Goal: Task Accomplishment & Management: Use online tool/utility

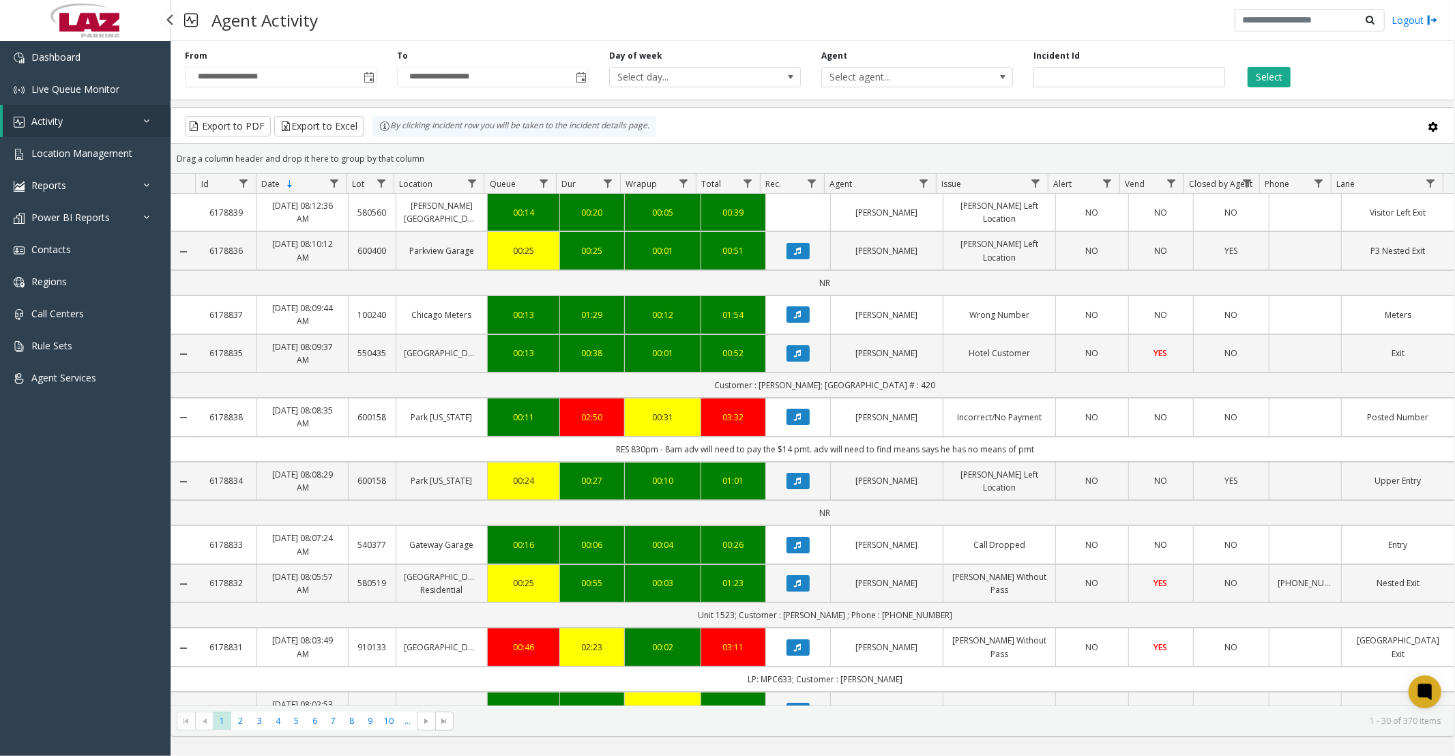
click at [96, 121] on link "Activity" at bounding box center [87, 121] width 168 height 32
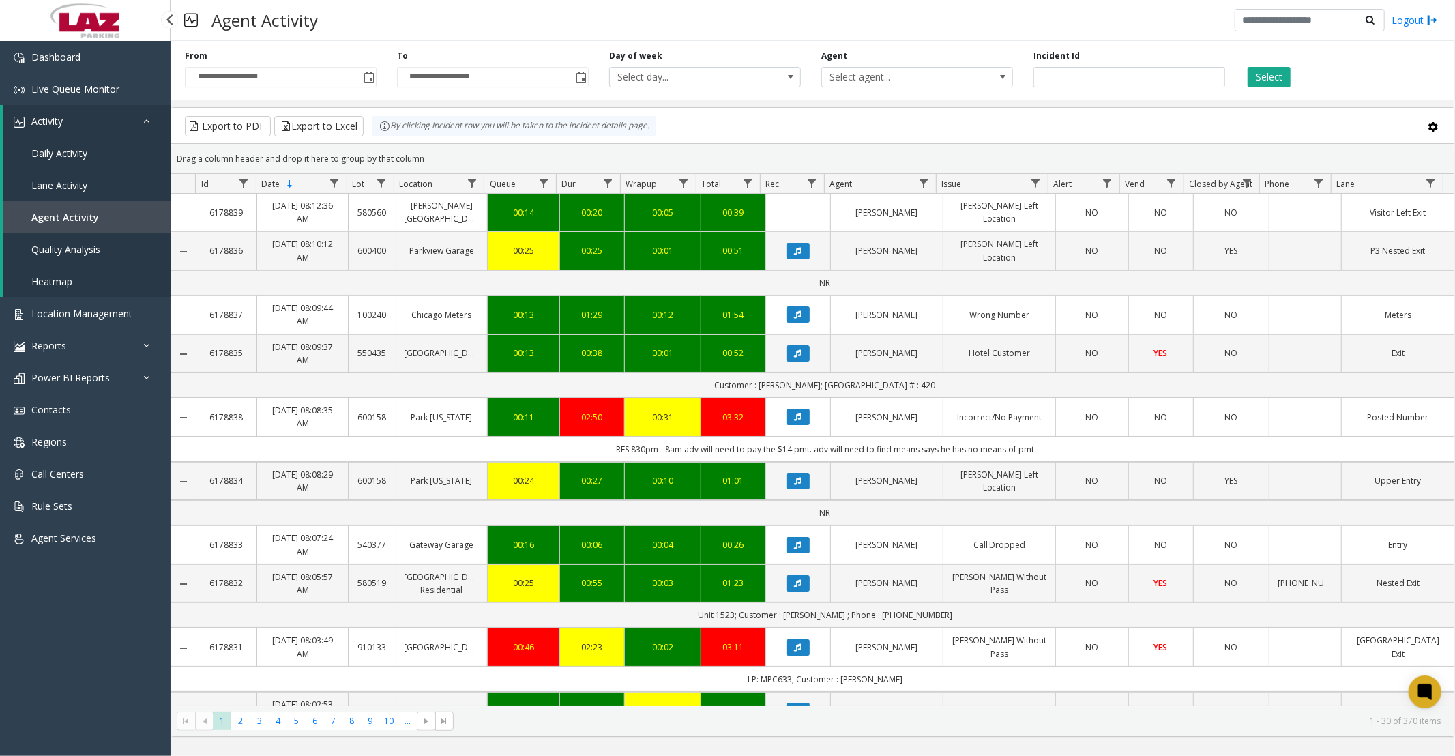
click at [76, 150] on span "Daily Activity" at bounding box center [59, 153] width 56 height 13
click at [365, 83] on span "Toggle popup" at bounding box center [369, 77] width 11 height 11
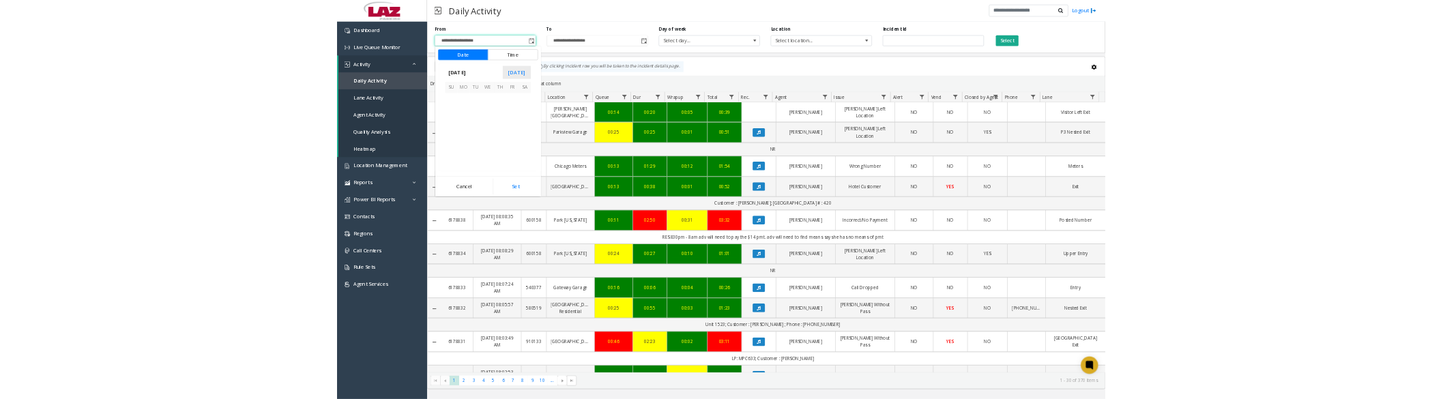
scroll to position [244839, 0]
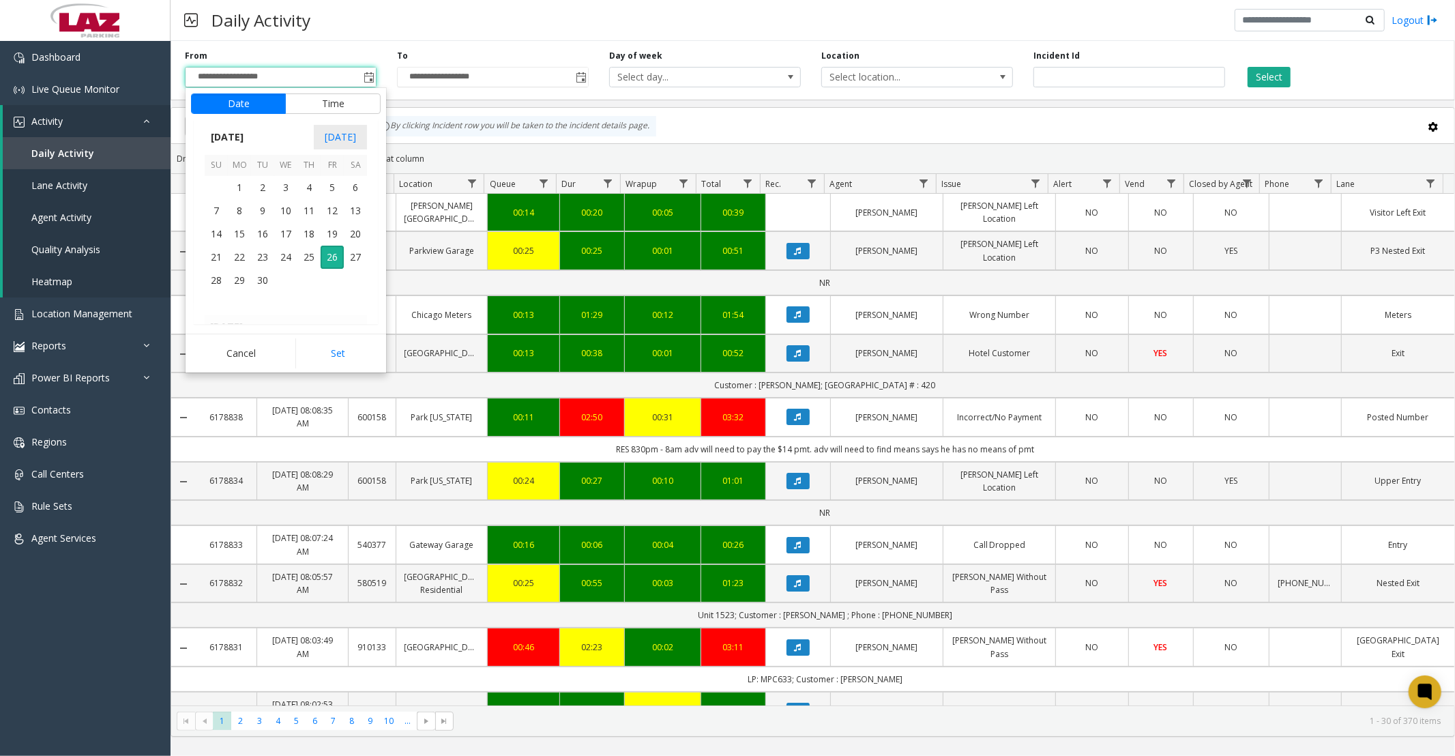
click at [239, 178] on span "1" at bounding box center [239, 187] width 23 height 23
click at [303, 348] on button "Set" at bounding box center [338, 353] width 86 height 30
type input "**********"
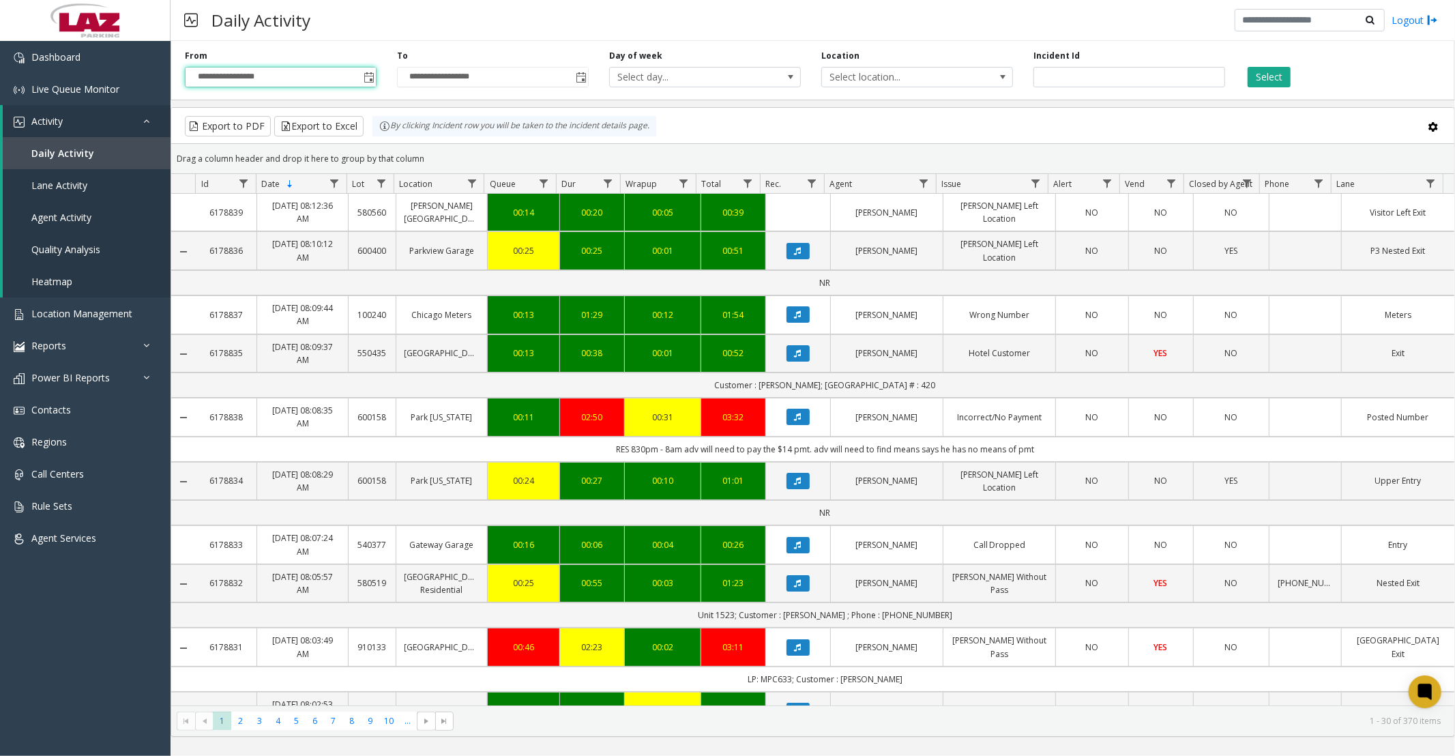
click at [1270, 77] on button "Select" at bounding box center [1269, 77] width 43 height 20
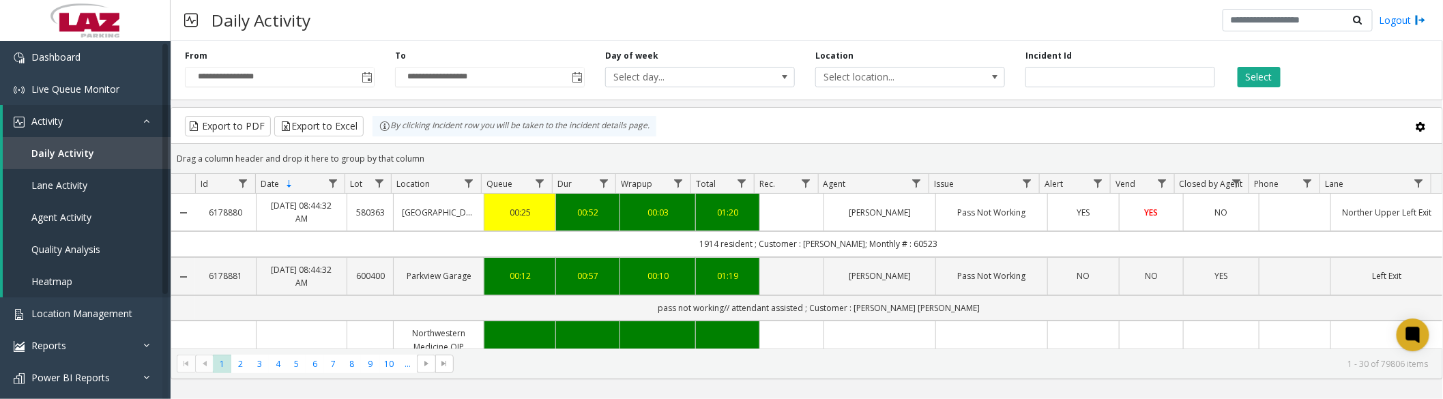
click at [933, 78] on span "Select location..." at bounding box center [891, 77] width 151 height 19
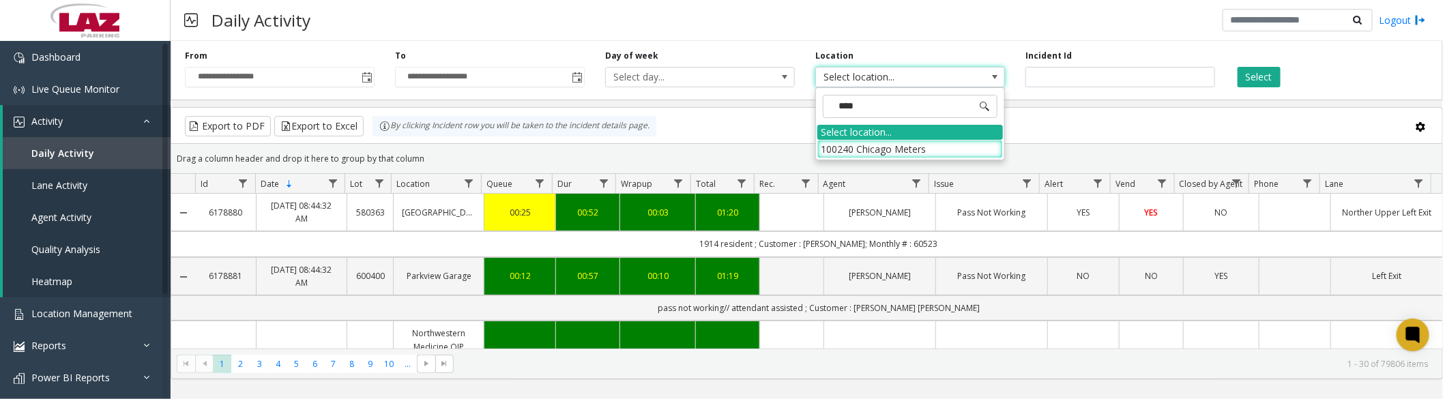
type input "*****"
click at [913, 151] on li "100240 Chicago Meters" at bounding box center [910, 149] width 186 height 18
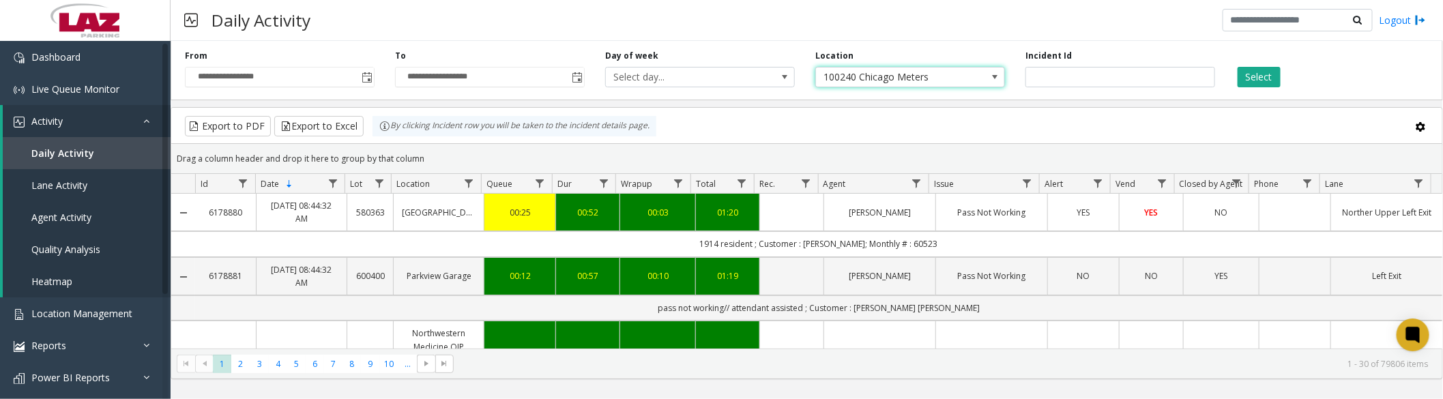
click at [1266, 80] on button "Select" at bounding box center [1259, 77] width 43 height 20
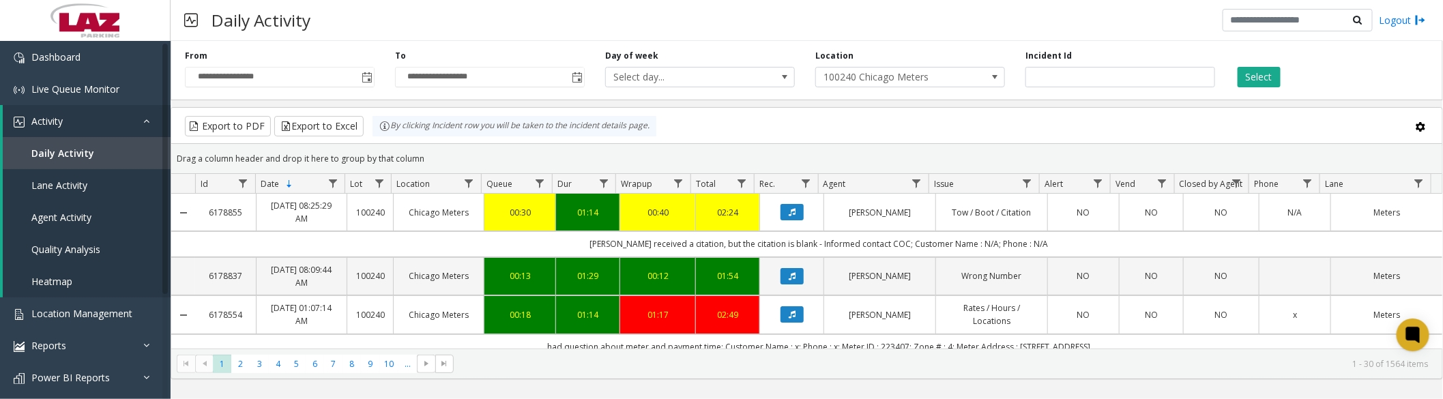
click at [916, 186] on span "Data table" at bounding box center [916, 183] width 11 height 11
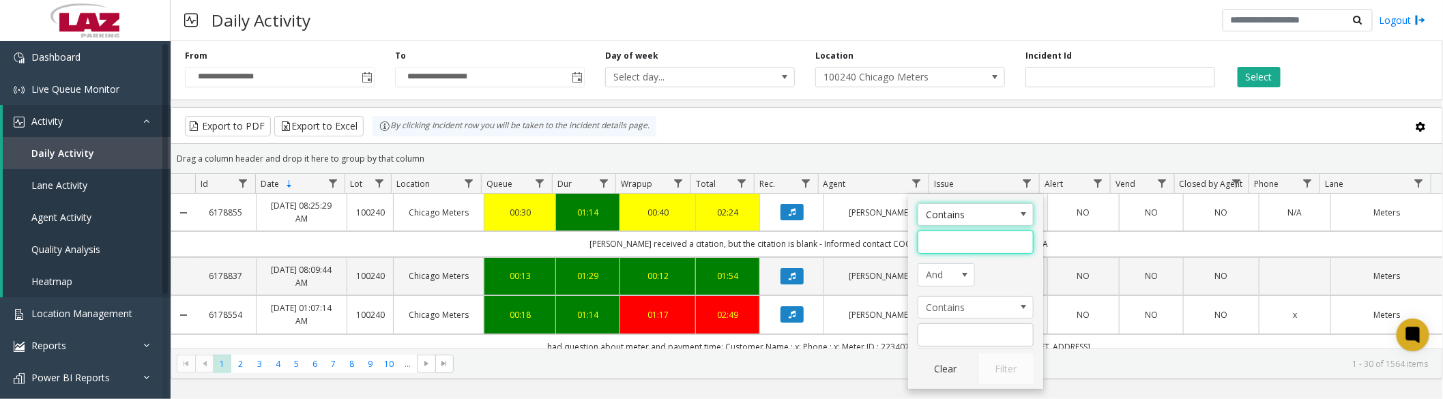
click at [944, 243] on input "Agent Filter" at bounding box center [976, 242] width 116 height 23
type input "****"
click button "Filter" at bounding box center [1006, 369] width 56 height 30
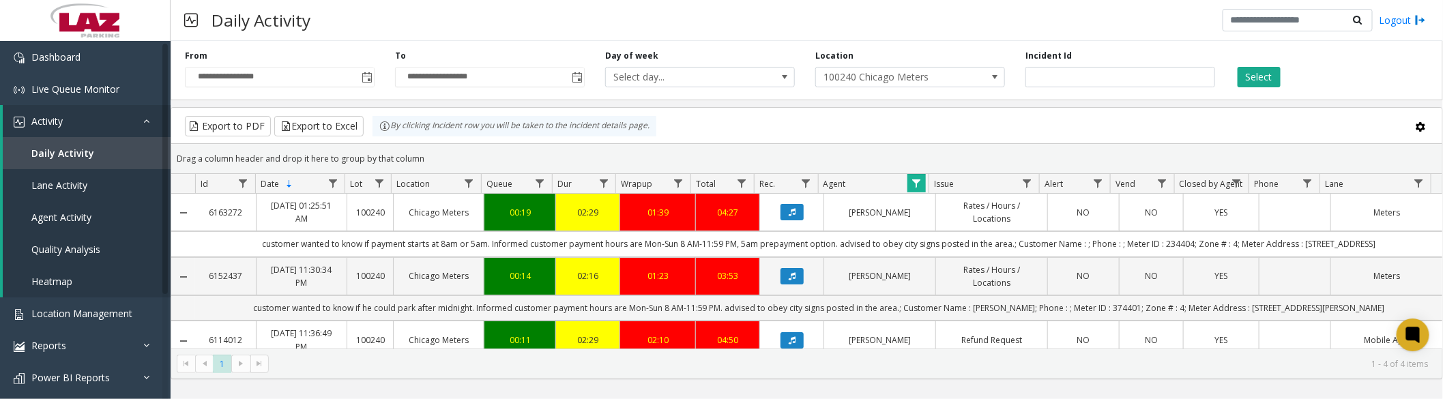
click at [792, 215] on button "Data table" at bounding box center [792, 212] width 23 height 16
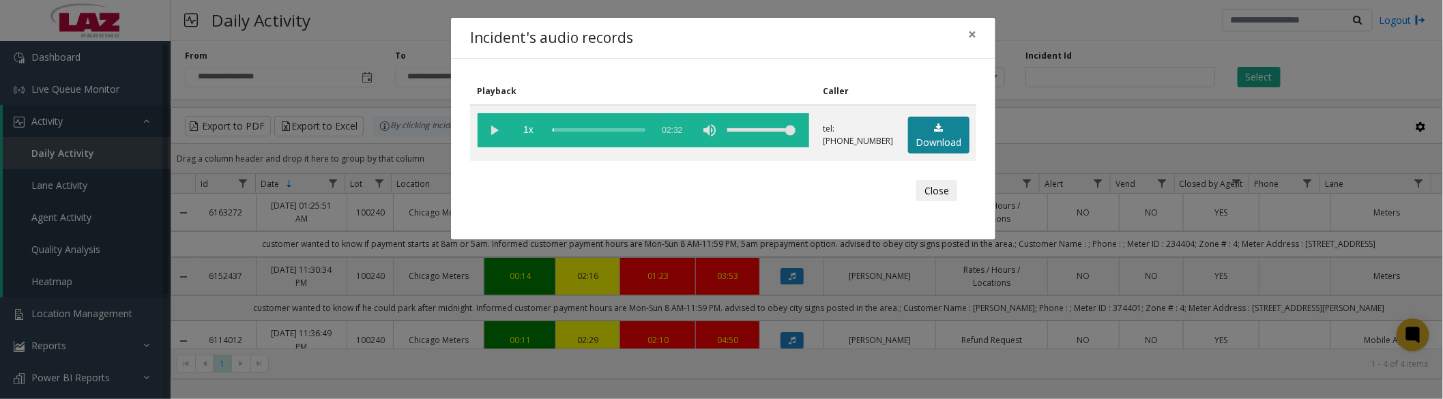
click at [932, 140] on link "Download" at bounding box center [938, 136] width 61 height 38
click at [947, 188] on button "Close" at bounding box center [936, 191] width 41 height 22
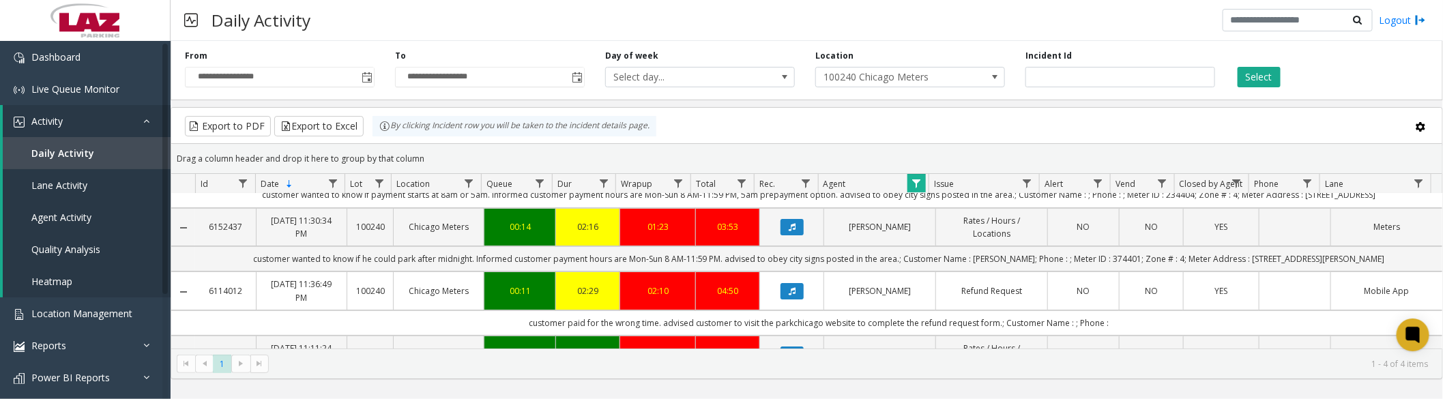
scroll to position [76, 0]
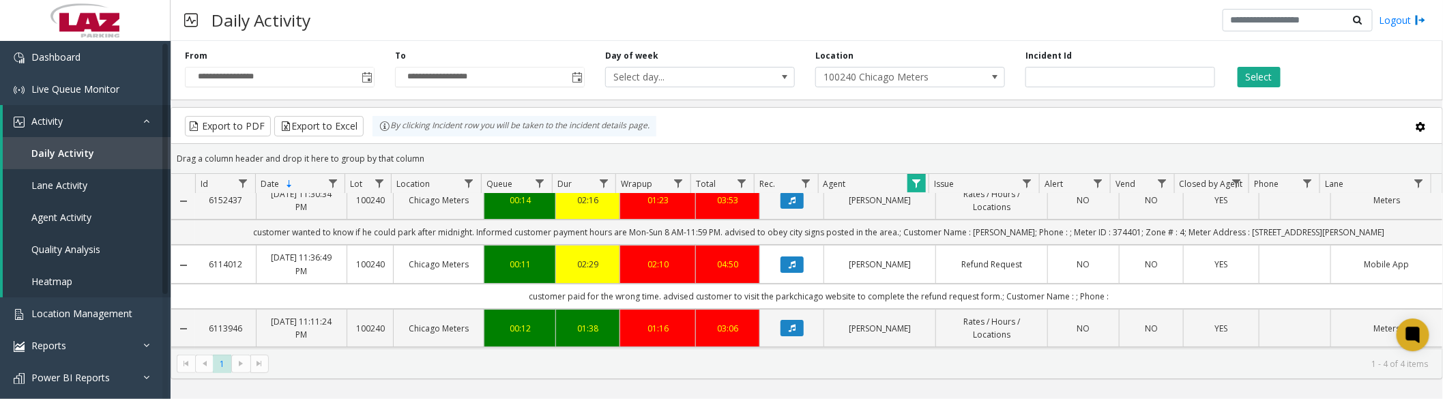
click at [789, 266] on icon "Data table" at bounding box center [792, 265] width 7 height 8
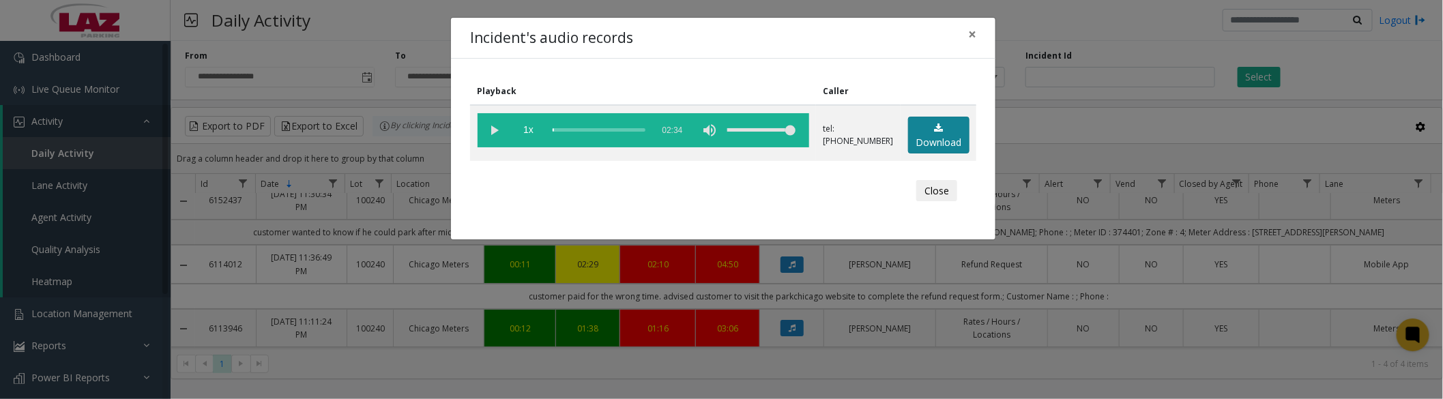
click at [946, 127] on link "Download" at bounding box center [938, 136] width 61 height 38
click at [489, 130] on vg-play-pause at bounding box center [495, 130] width 34 height 34
click at [929, 195] on button "Close" at bounding box center [936, 191] width 41 height 22
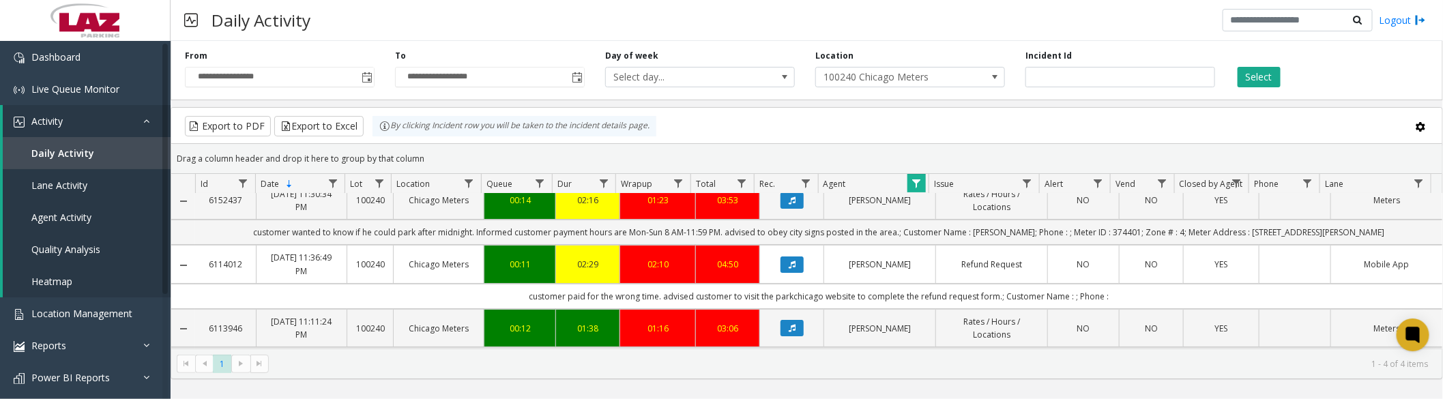
click at [916, 186] on span "Data table" at bounding box center [916, 183] width 11 height 11
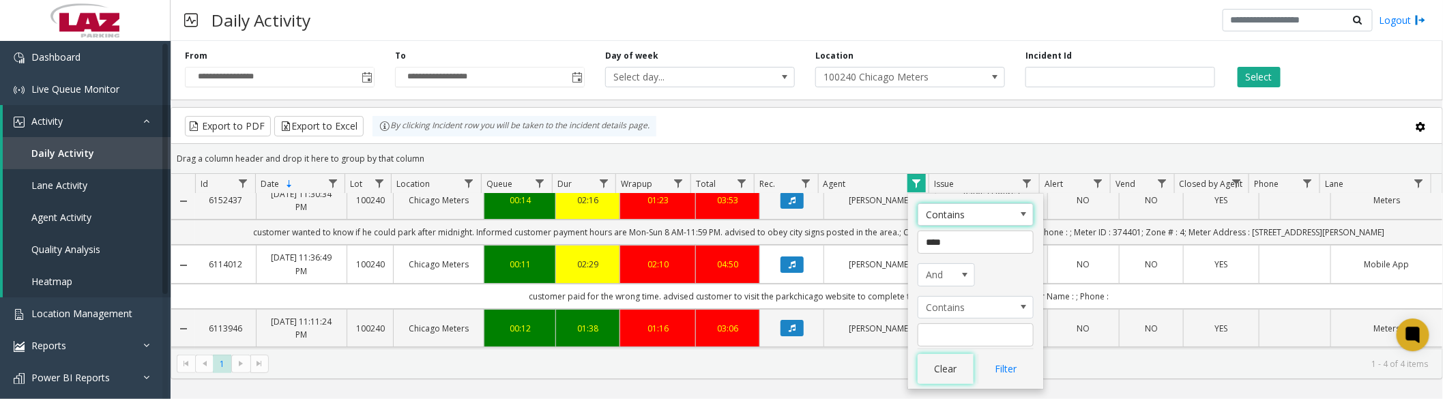
click at [953, 369] on button "Clear" at bounding box center [946, 369] width 56 height 30
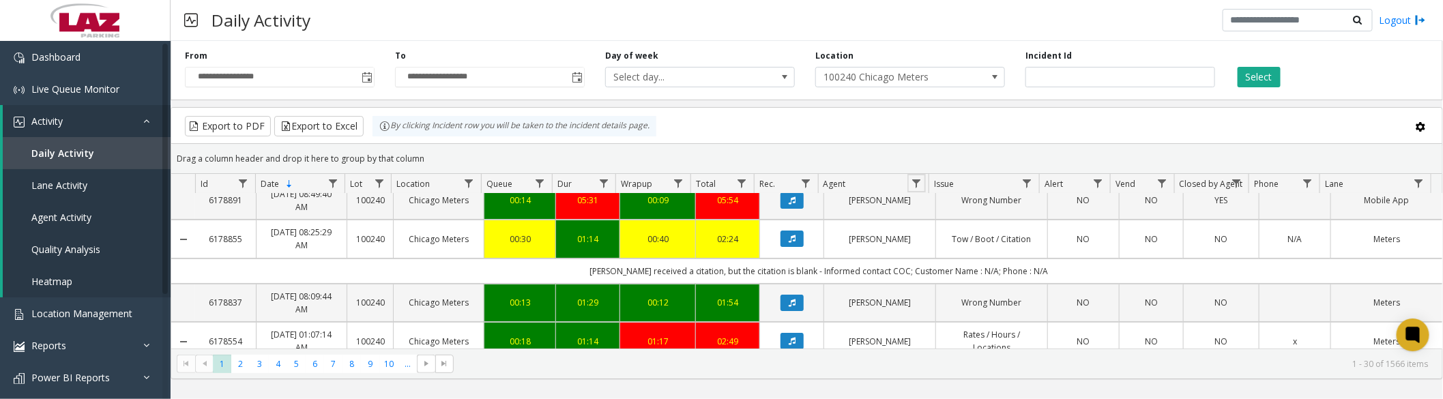
click at [914, 186] on span "Data table" at bounding box center [916, 183] width 11 height 11
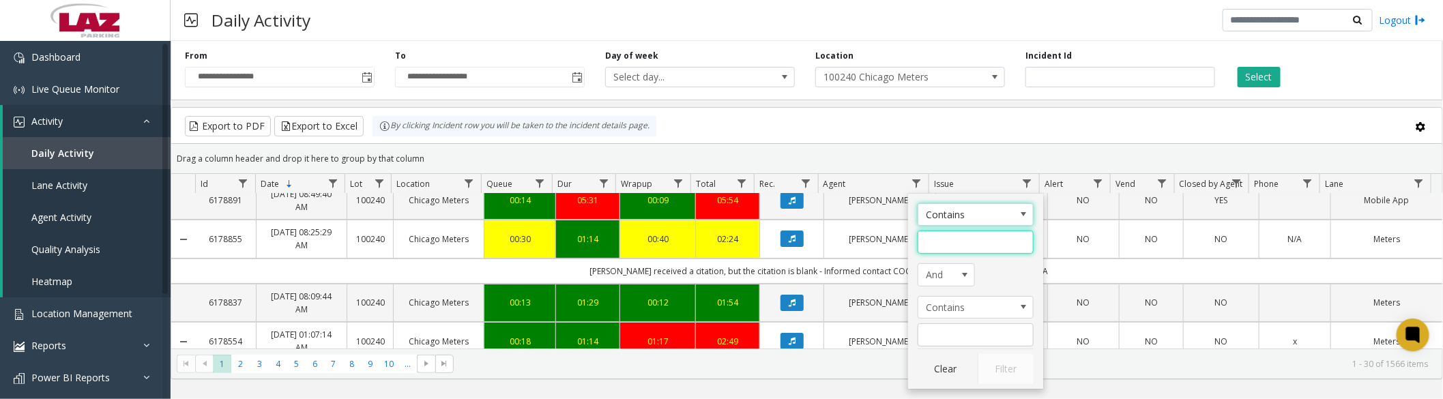
click at [939, 246] on input "Agent Filter" at bounding box center [976, 242] width 116 height 23
type input "****"
click button "Filter" at bounding box center [1006, 369] width 56 height 30
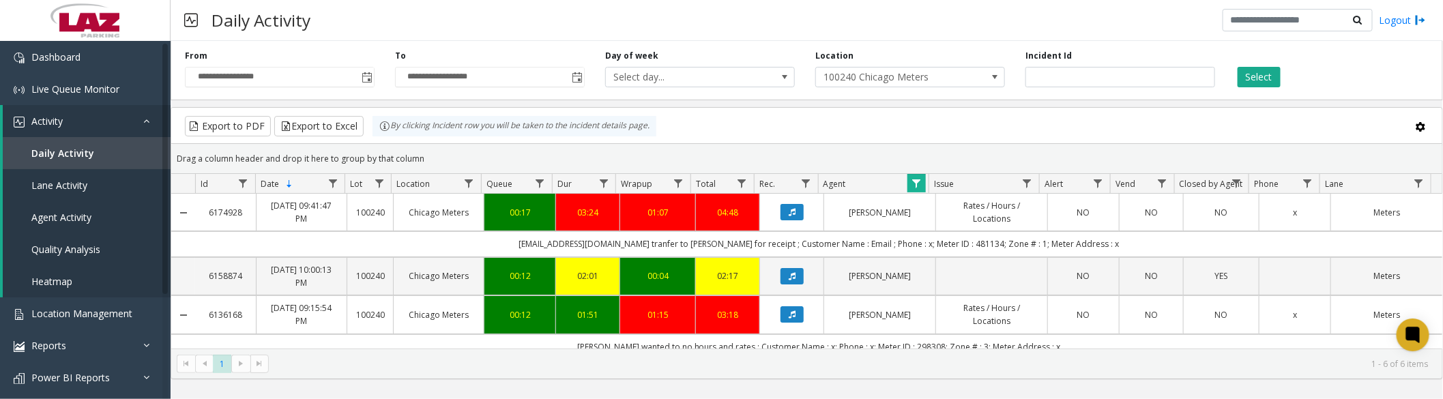
click at [781, 215] on button "Data table" at bounding box center [792, 212] width 23 height 16
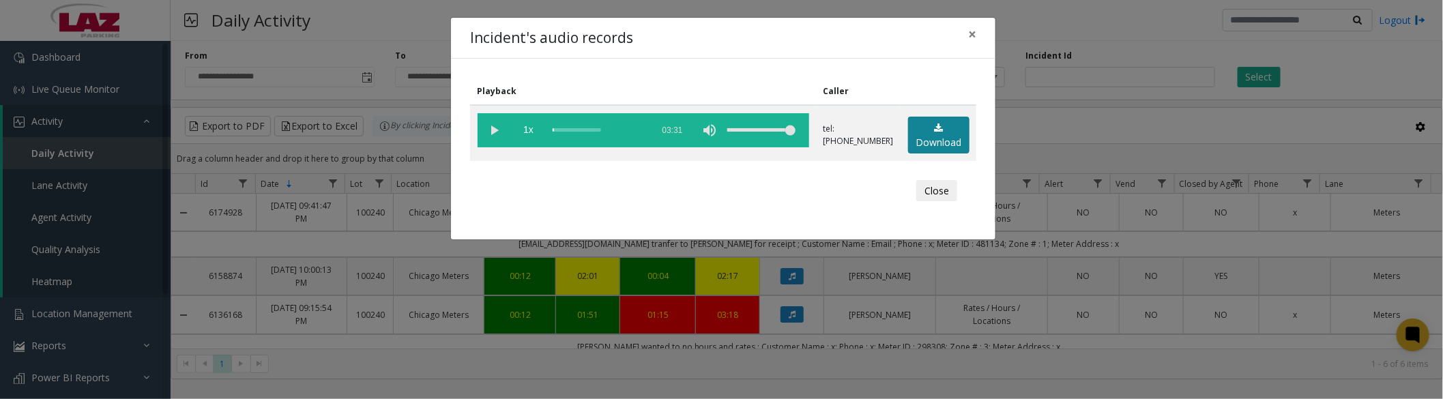
click at [943, 139] on link "Download" at bounding box center [938, 136] width 61 height 38
click at [493, 131] on vg-play-pause at bounding box center [495, 130] width 34 height 34
click at [951, 189] on button "Close" at bounding box center [936, 191] width 41 height 22
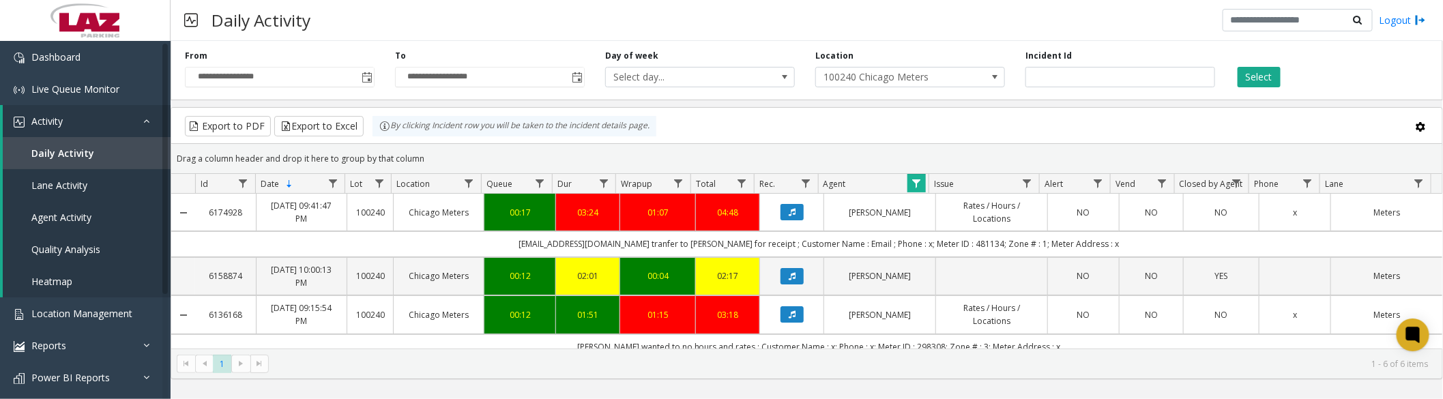
scroll to position [76, 0]
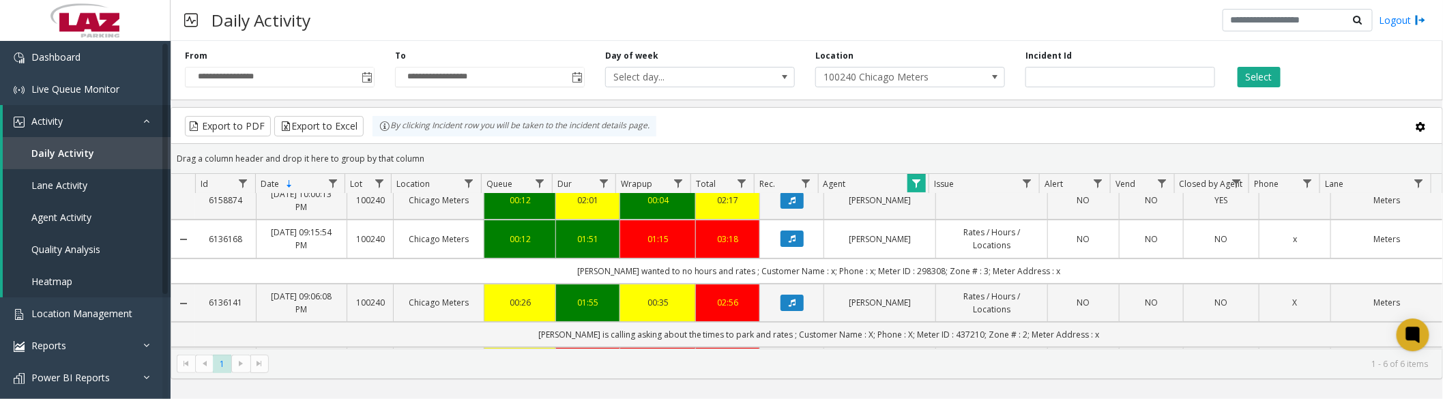
click at [789, 239] on icon "Data table" at bounding box center [792, 239] width 7 height 8
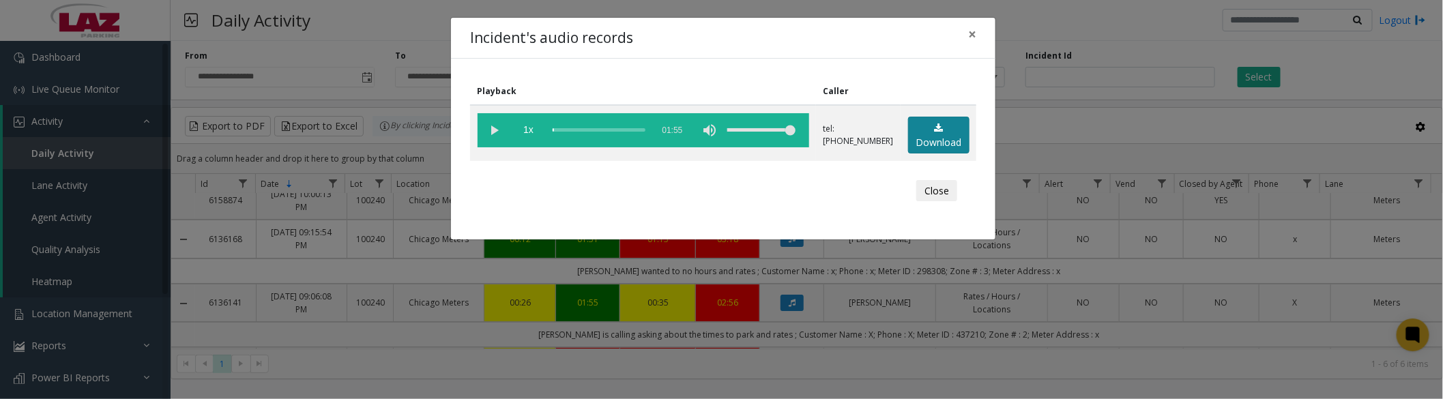
click at [930, 128] on link "Download" at bounding box center [938, 136] width 61 height 38
click at [489, 128] on vg-play-pause at bounding box center [495, 130] width 34 height 34
click at [490, 134] on vg-play-pause at bounding box center [495, 130] width 34 height 34
click at [493, 124] on vg-play-pause at bounding box center [495, 130] width 34 height 34
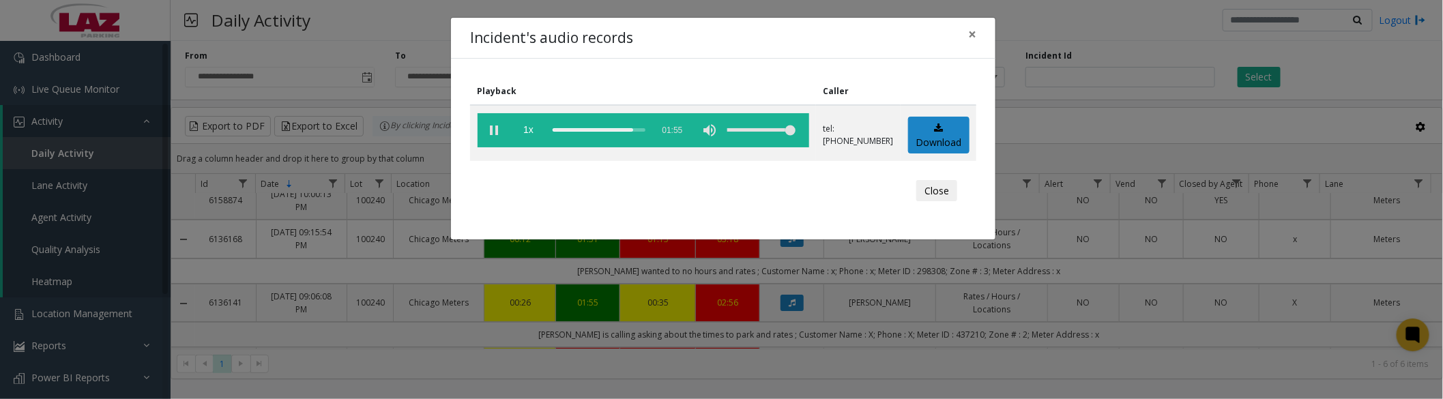
click at [496, 132] on vg-play-pause at bounding box center [495, 130] width 34 height 34
click at [500, 132] on vg-play-pause at bounding box center [495, 130] width 34 height 34
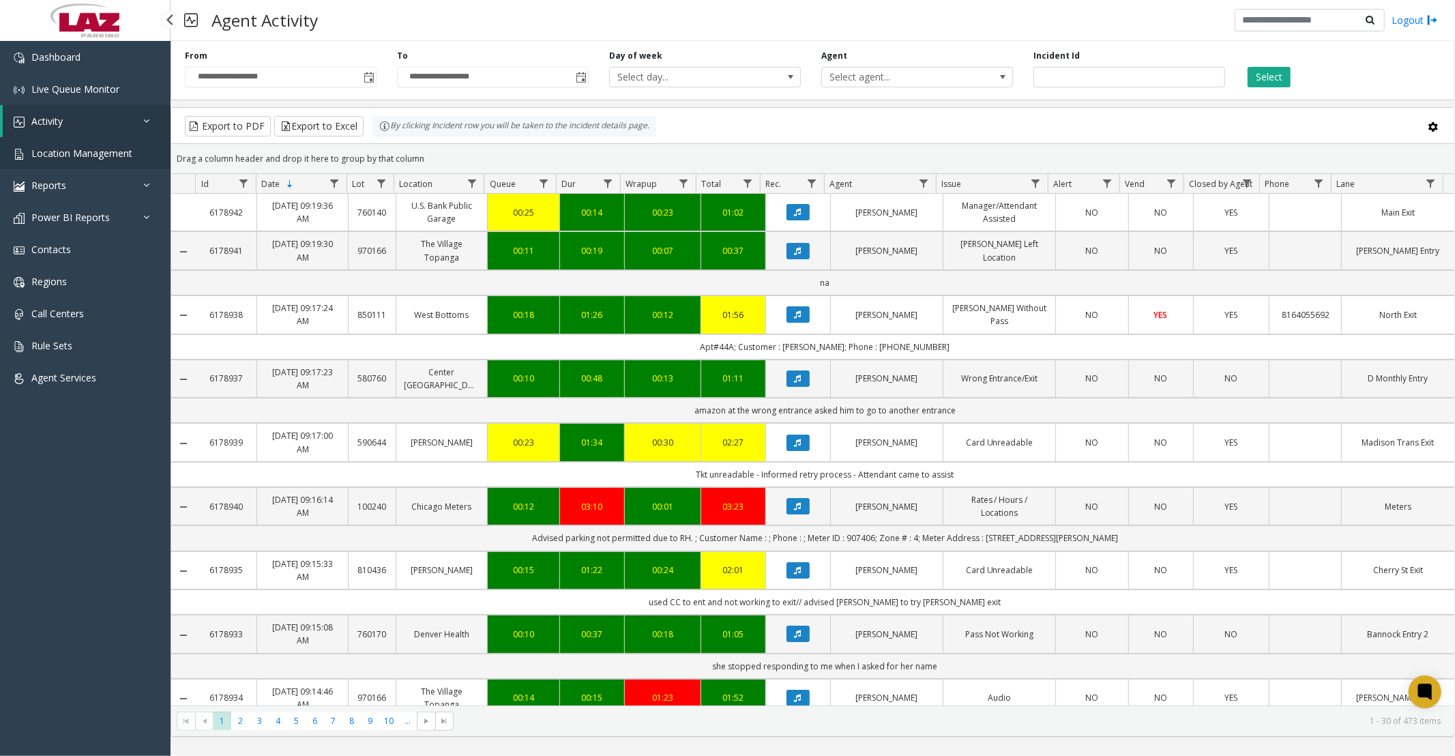
click at [63, 153] on span "Location Management" at bounding box center [81, 153] width 101 height 13
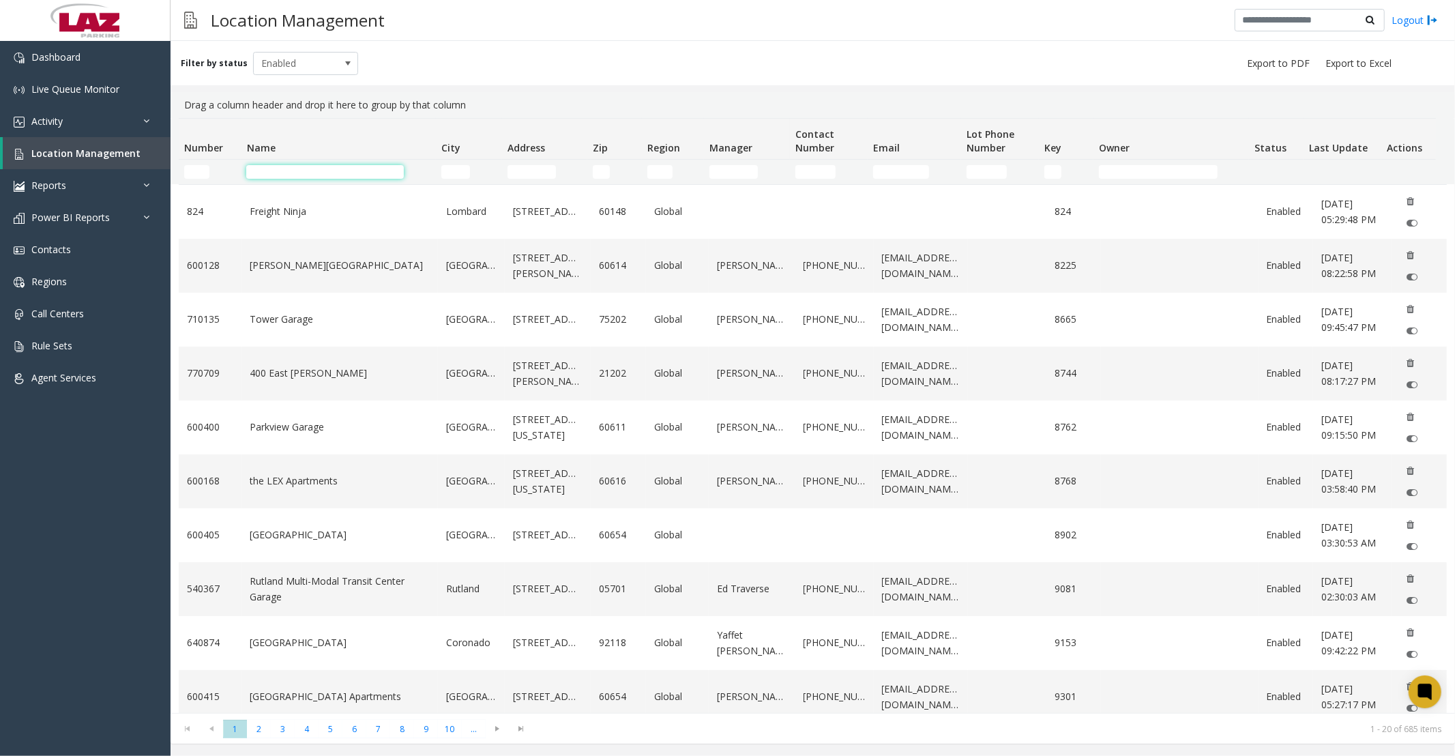
click at [313, 169] on input "Name Filter" at bounding box center [325, 172] width 158 height 14
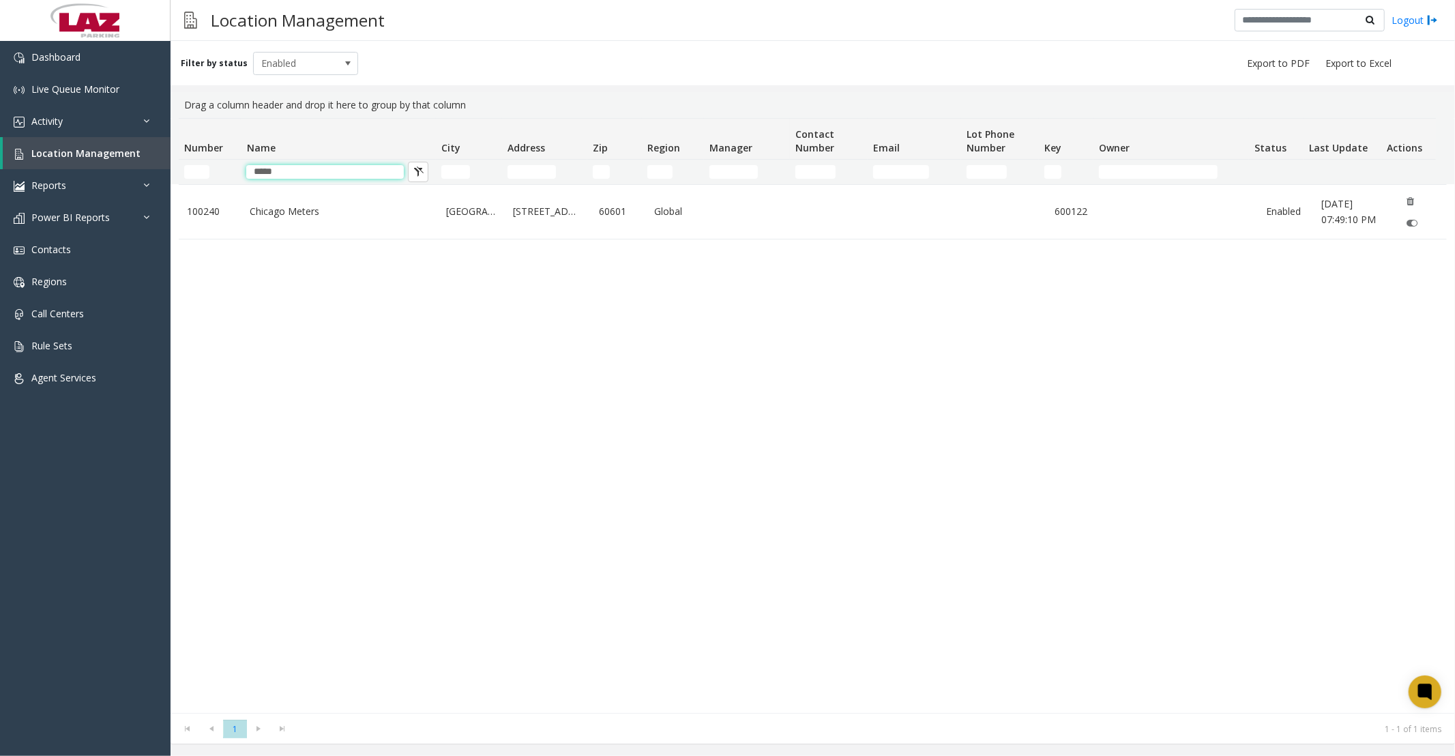
type input "*****"
click at [226, 219] on link "100240" at bounding box center [210, 211] width 46 height 15
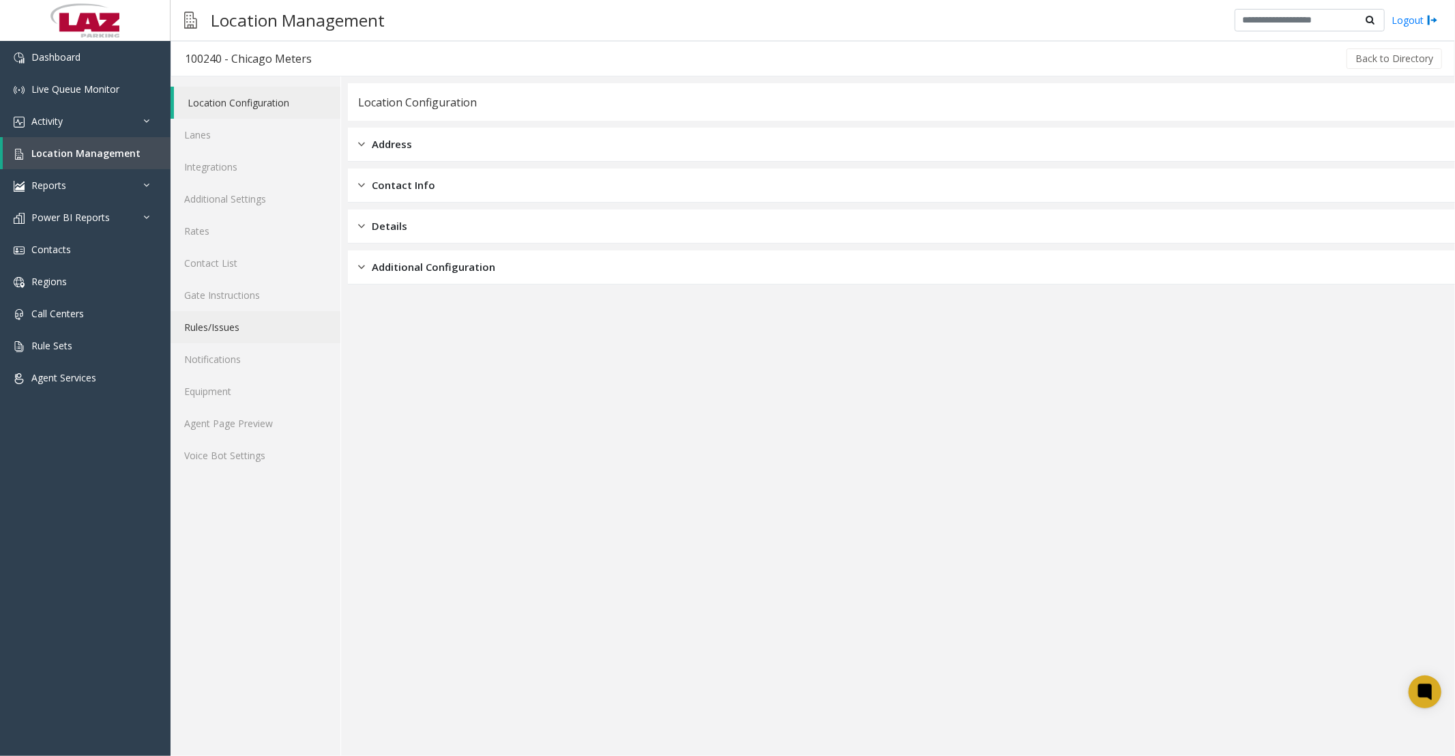
click at [206, 330] on link "Rules/Issues" at bounding box center [256, 327] width 170 height 32
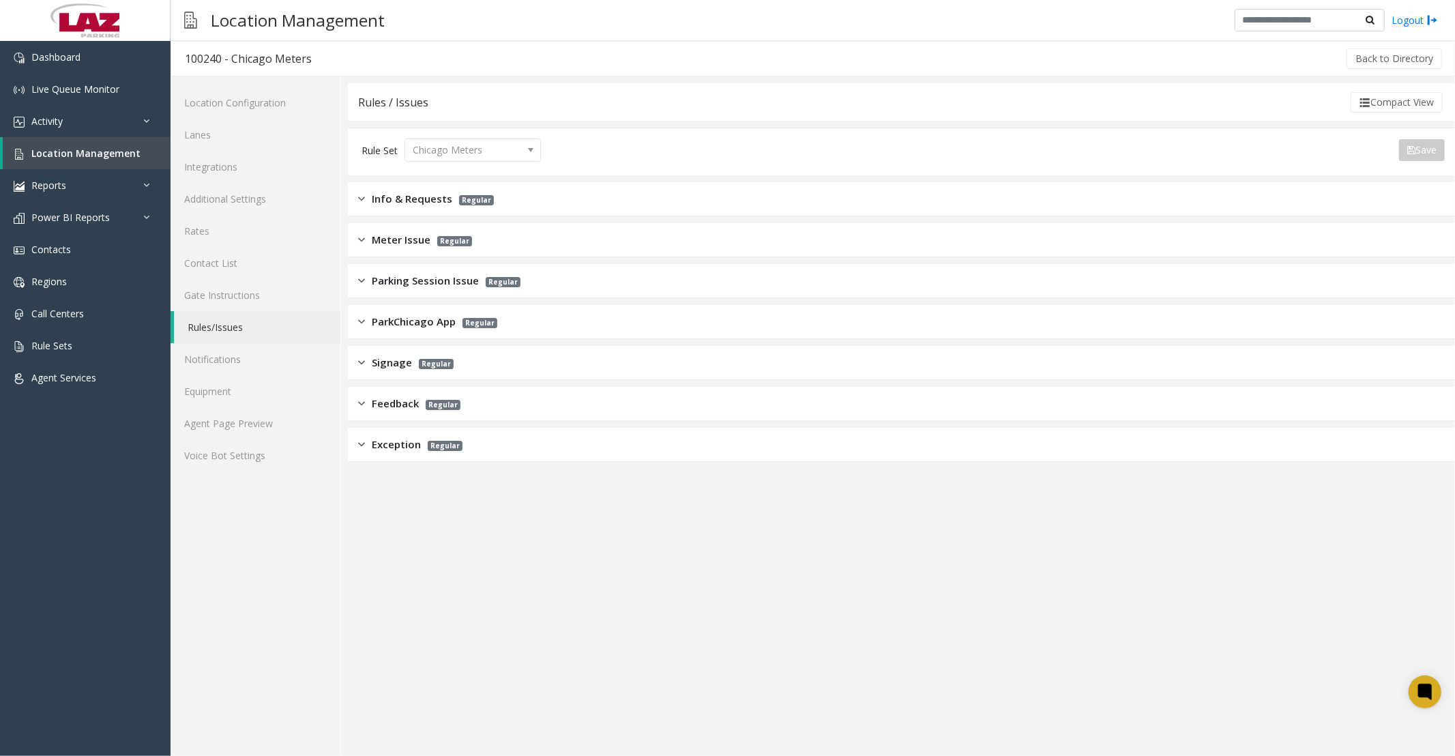
click at [362, 194] on img at bounding box center [361, 199] width 7 height 16
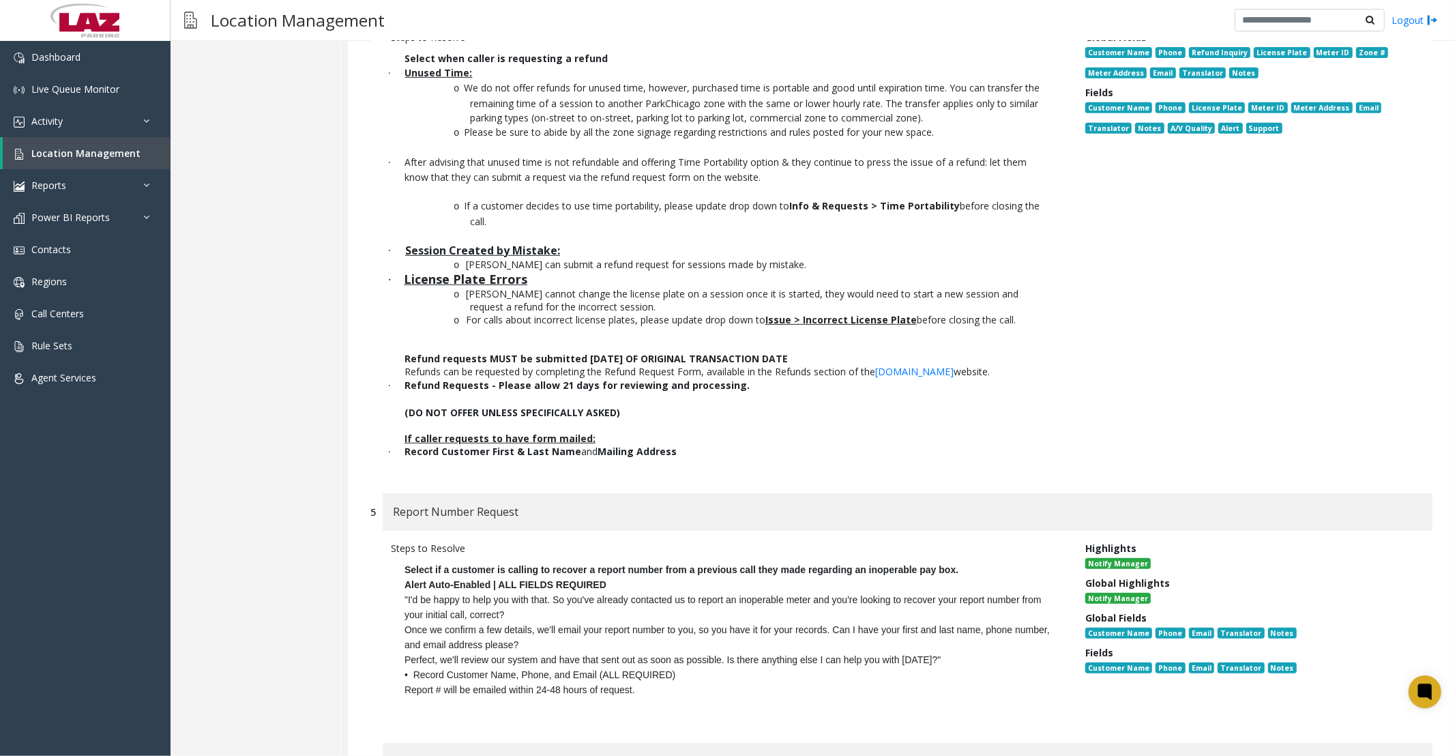
scroll to position [4928, 0]
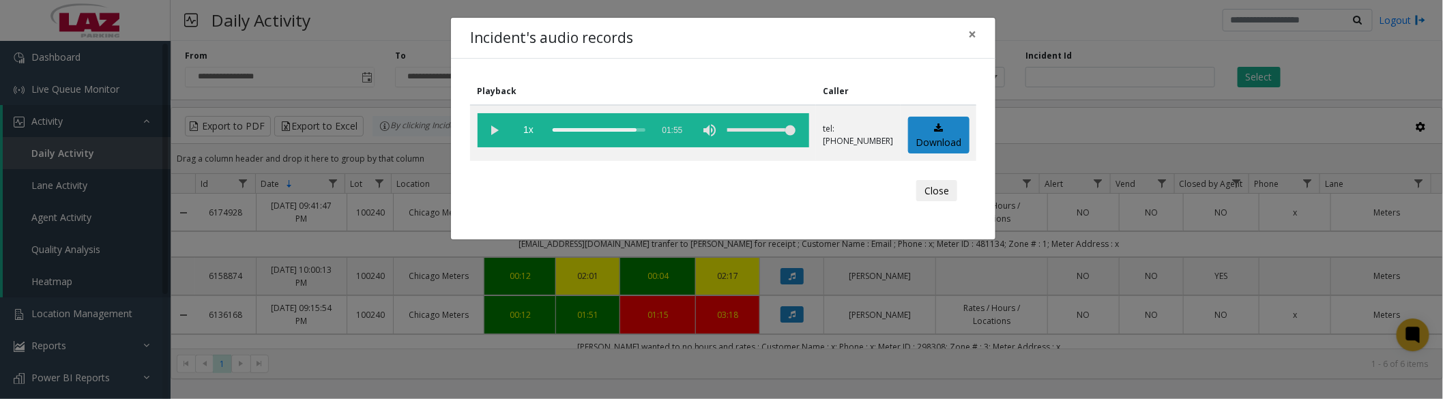
scroll to position [76, 0]
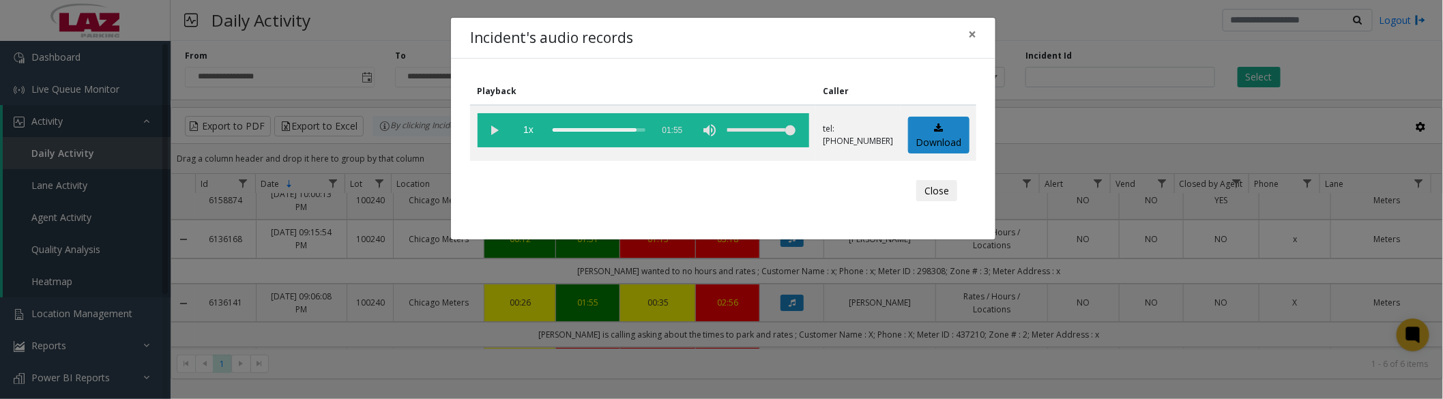
click at [918, 192] on button "Close" at bounding box center [936, 191] width 41 height 22
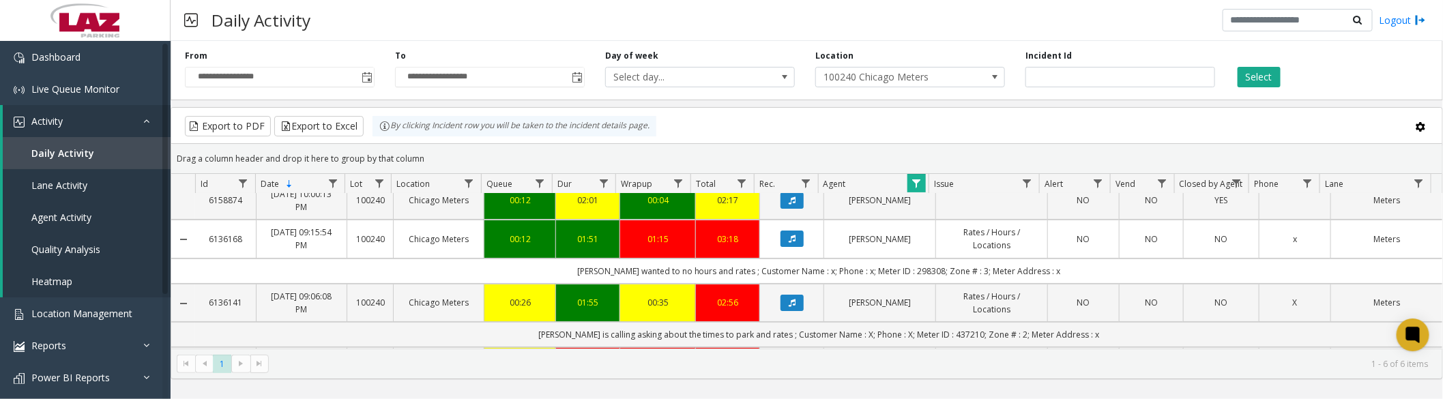
click at [916, 183] on span "Data table" at bounding box center [916, 183] width 11 height 11
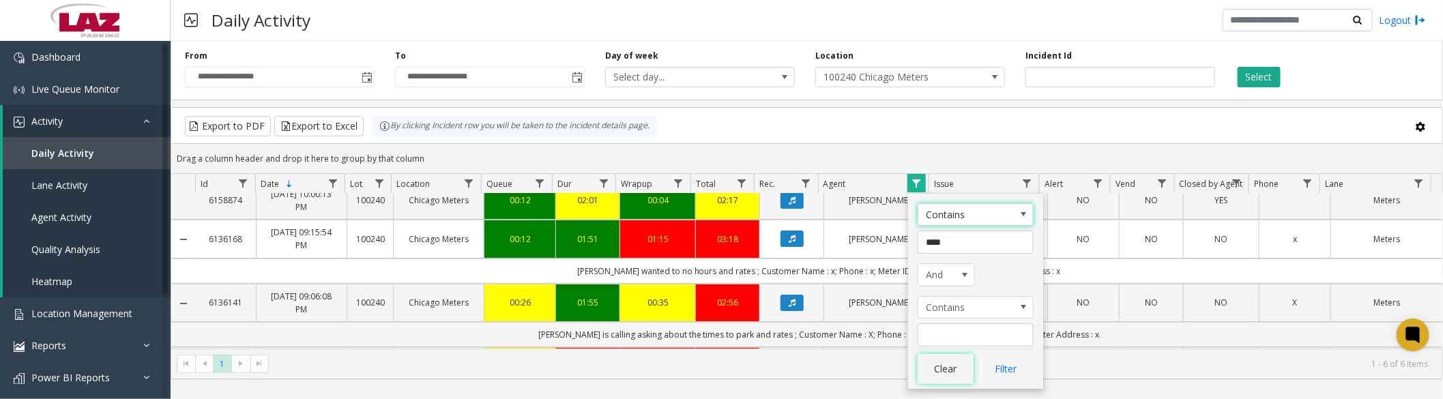
click at [949, 365] on button "Clear" at bounding box center [946, 369] width 56 height 30
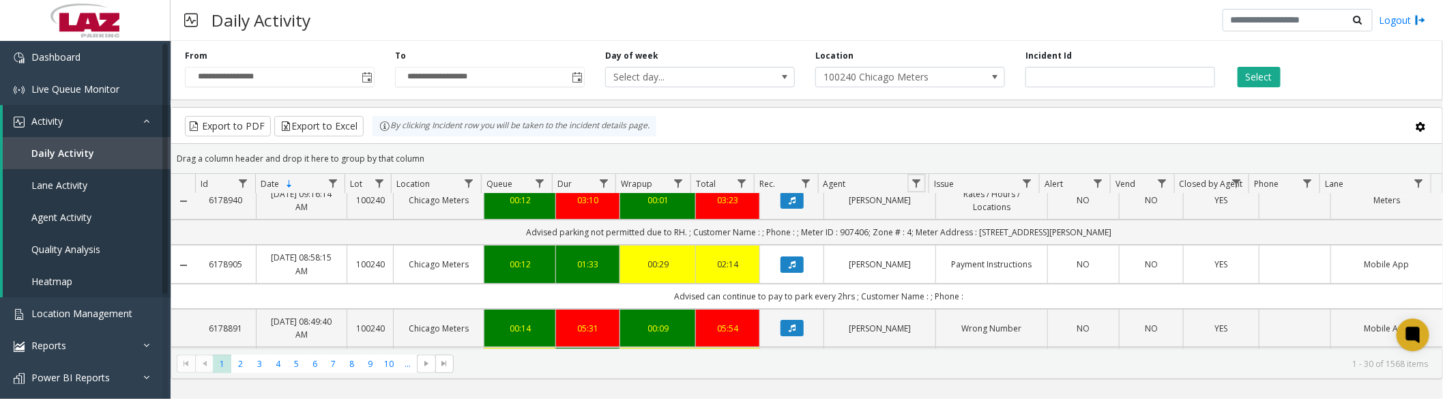
click at [916, 178] on span "Data table" at bounding box center [916, 183] width 11 height 11
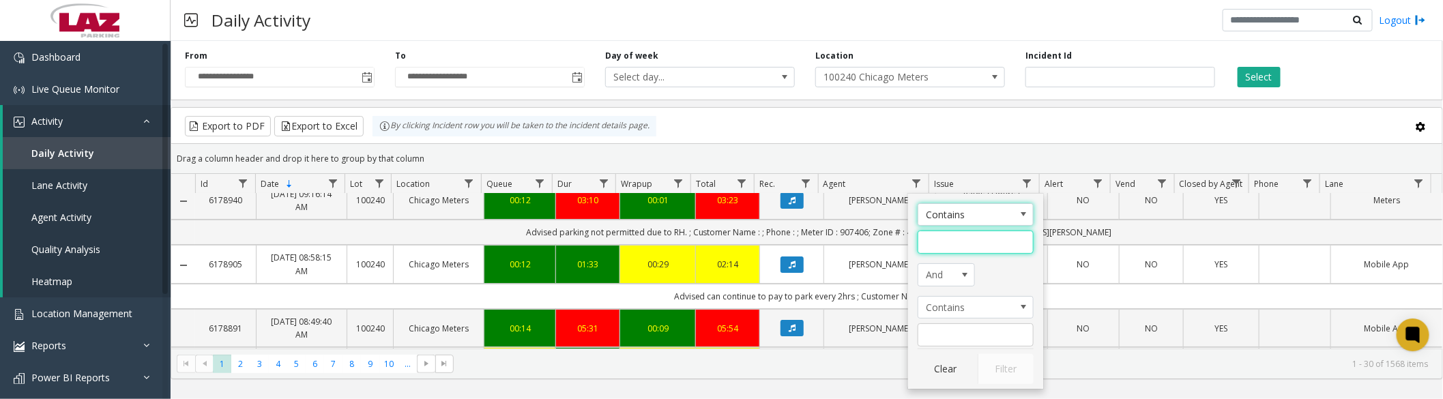
click at [929, 247] on input "Agent Filter" at bounding box center [976, 242] width 116 height 23
type input "*"
type input "***"
click button "Filter" at bounding box center [1006, 369] width 56 height 30
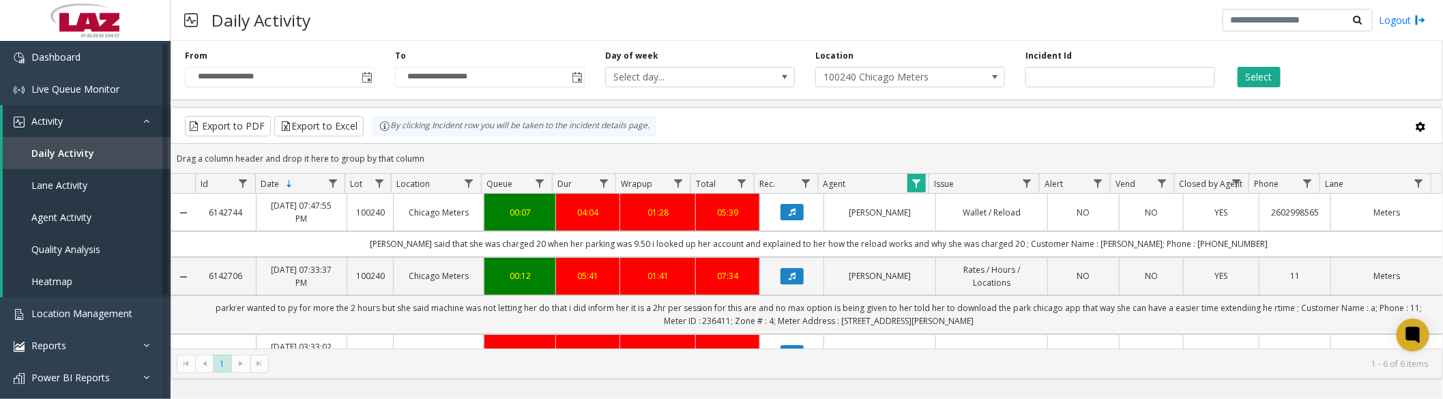
click at [791, 216] on button "Data table" at bounding box center [792, 212] width 23 height 16
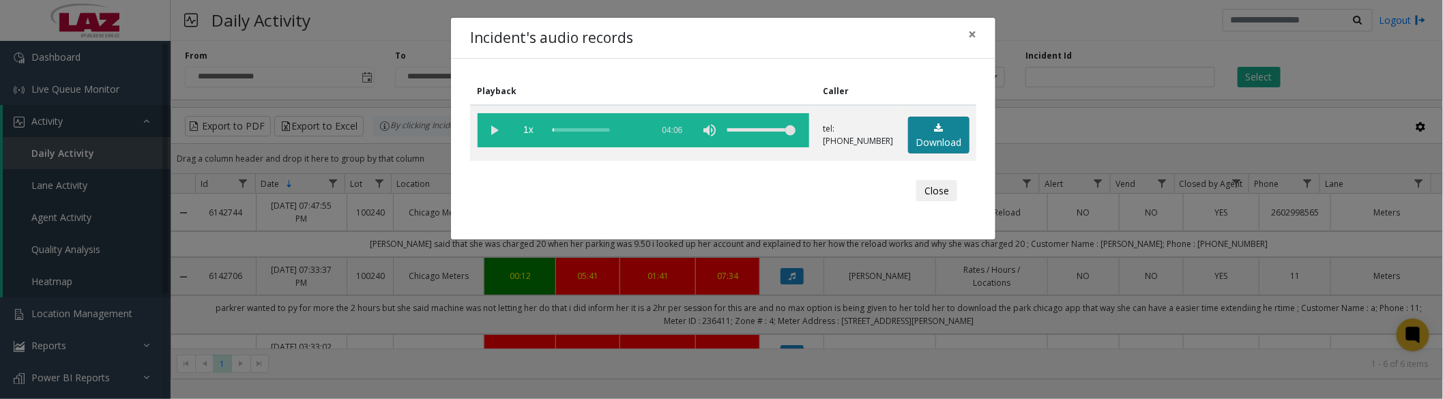
click at [946, 138] on link "Download" at bounding box center [938, 136] width 61 height 38
click at [928, 191] on button "Close" at bounding box center [936, 191] width 41 height 22
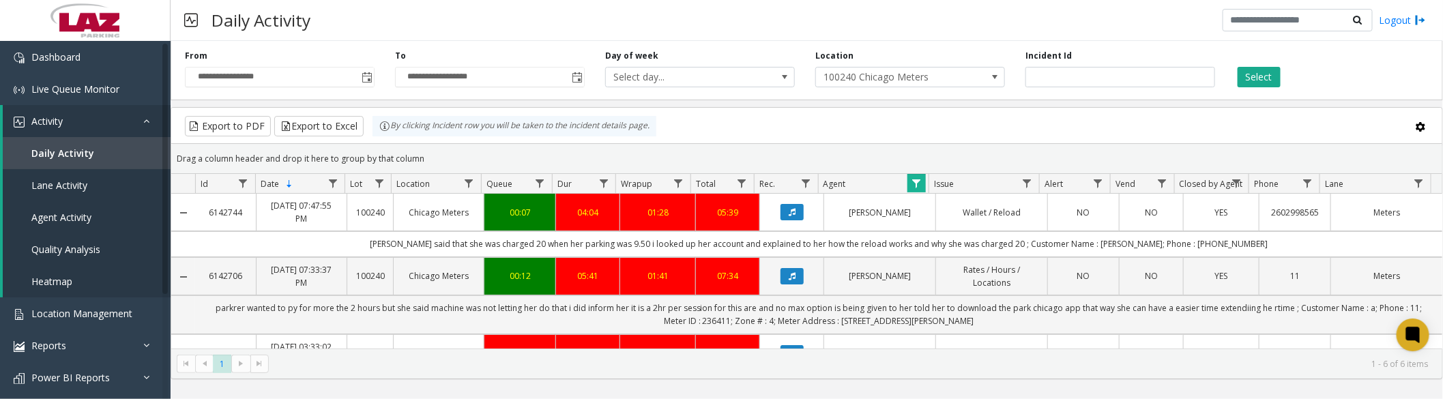
click at [789, 278] on icon "Data table" at bounding box center [792, 276] width 7 height 8
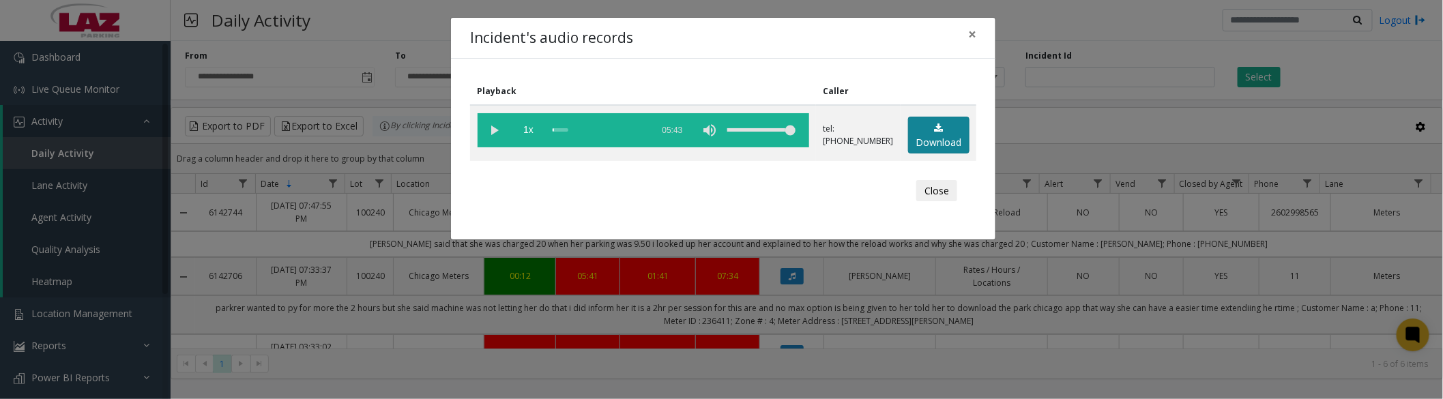
click at [929, 130] on link "Download" at bounding box center [938, 136] width 61 height 38
click at [492, 133] on vg-play-pause at bounding box center [495, 130] width 34 height 34
click at [938, 195] on button "Close" at bounding box center [936, 191] width 41 height 22
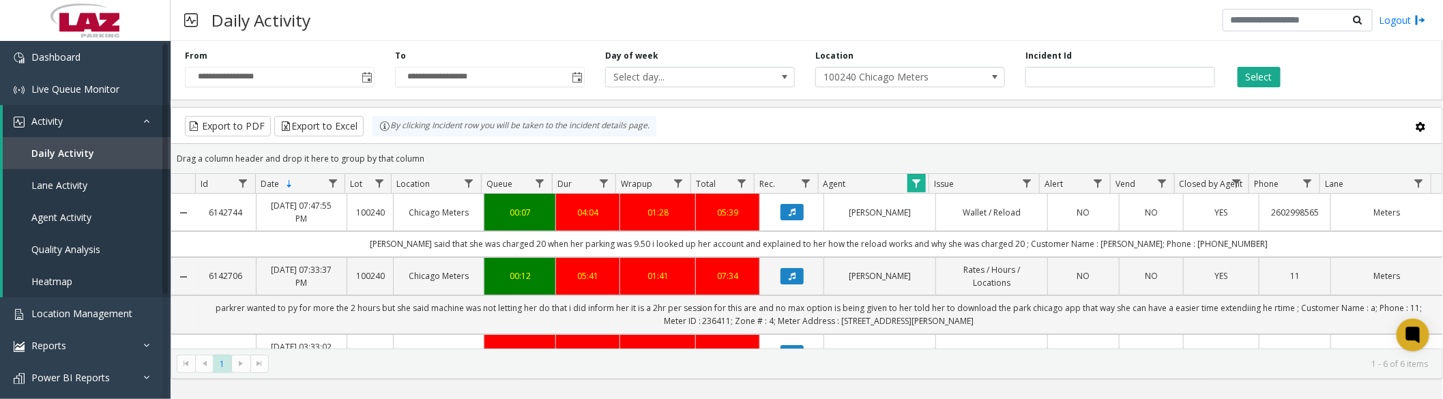
click at [916, 186] on span "Data table" at bounding box center [916, 183] width 11 height 11
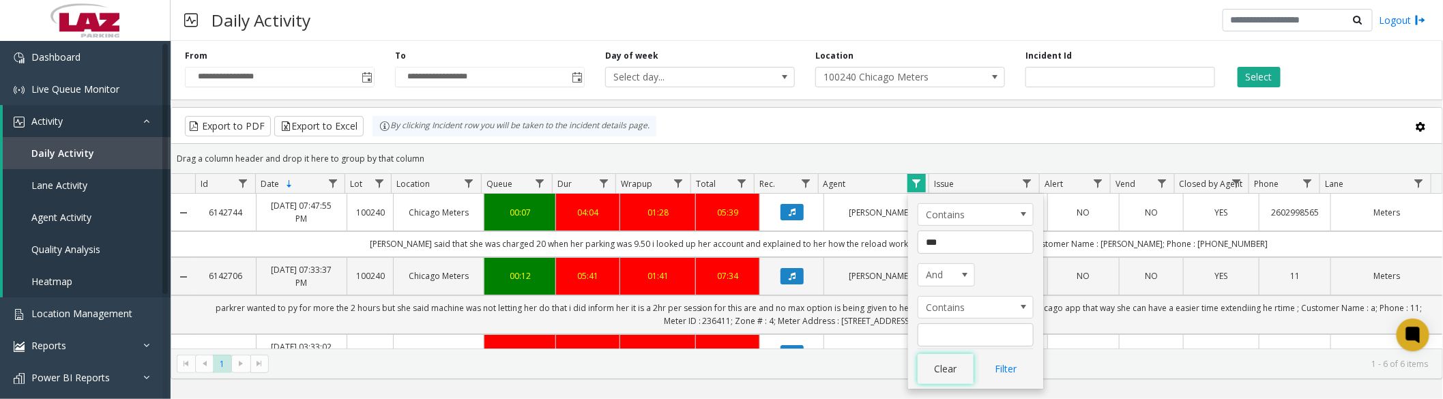
click at [945, 367] on button "Clear" at bounding box center [946, 369] width 56 height 30
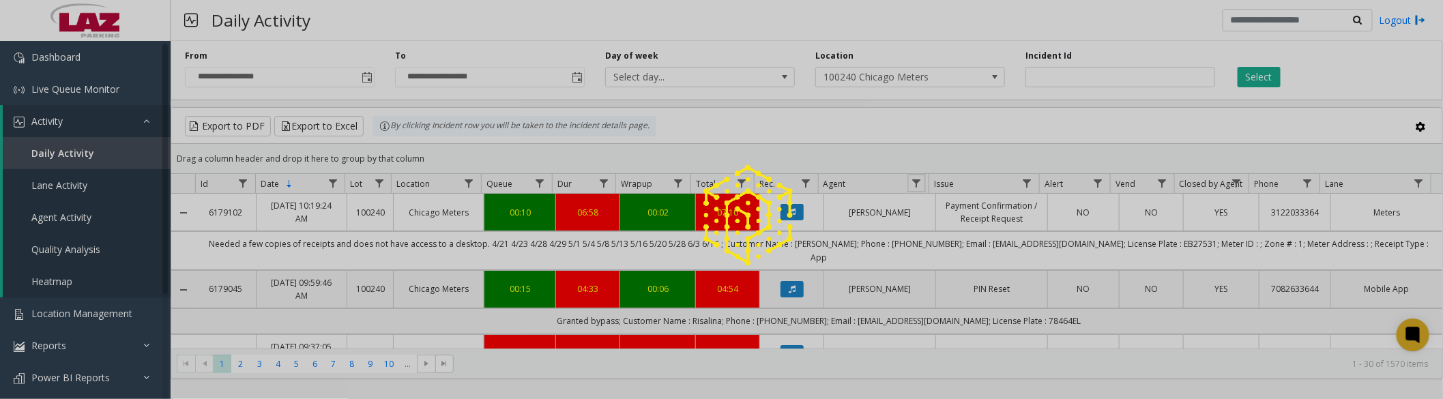
click at [916, 183] on span "Data table" at bounding box center [916, 183] width 11 height 11
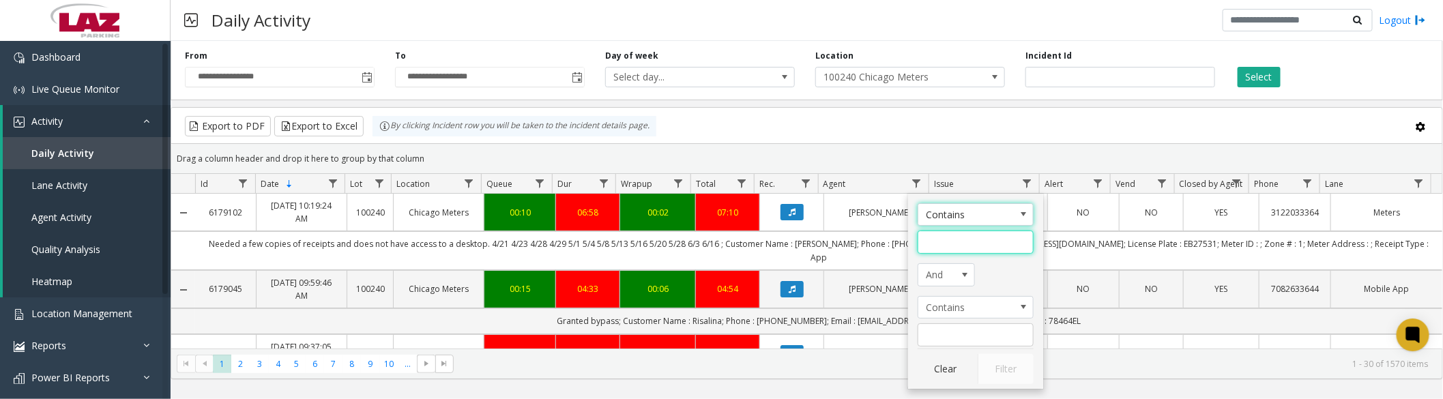
click at [956, 242] on input "Agent Filter" at bounding box center [976, 242] width 116 height 23
type input "****"
click button "Filter" at bounding box center [1006, 369] width 56 height 30
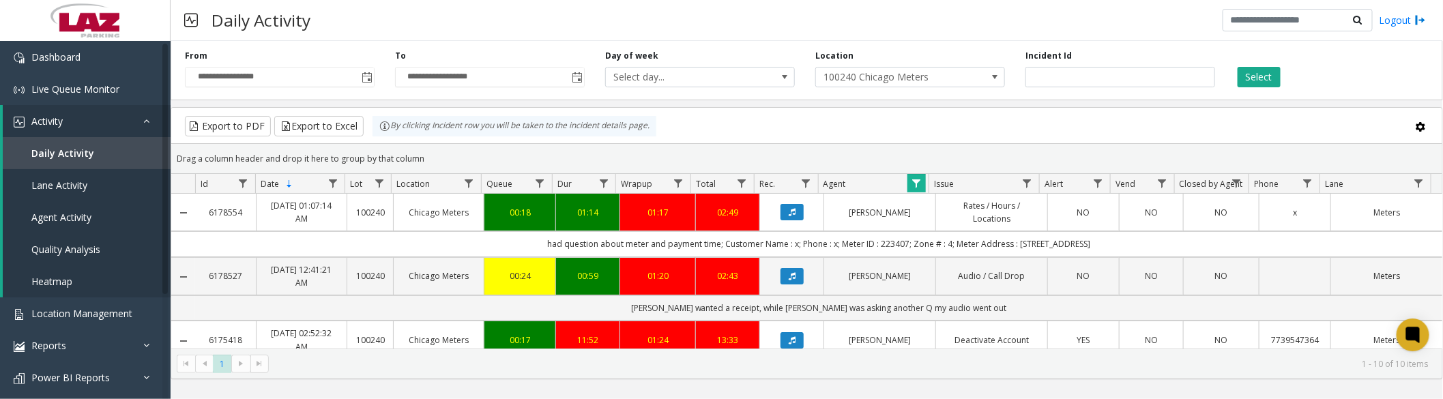
click at [789, 212] on icon "Data table" at bounding box center [792, 212] width 7 height 8
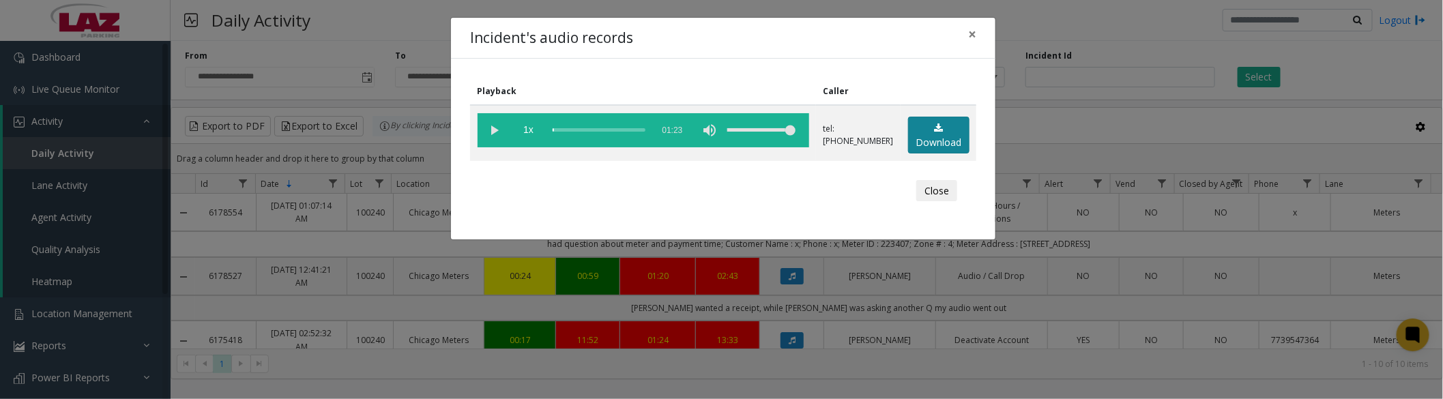
click at [944, 141] on link "Download" at bounding box center [938, 136] width 61 height 38
